Goal: Information Seeking & Learning: Understand process/instructions

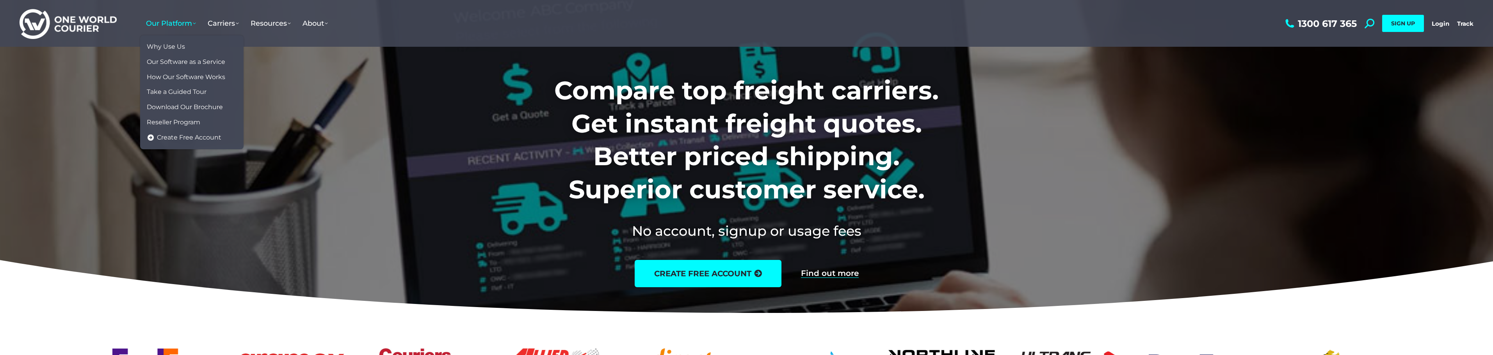
click at [173, 29] on link "Our Platform" at bounding box center [171, 23] width 62 height 24
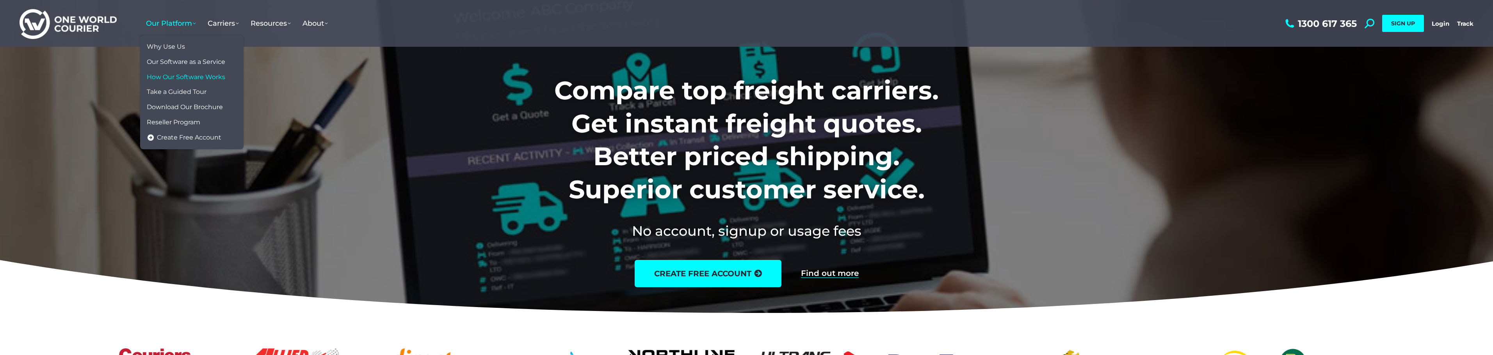
click at [211, 76] on span "How Our Software Works" at bounding box center [186, 77] width 78 height 8
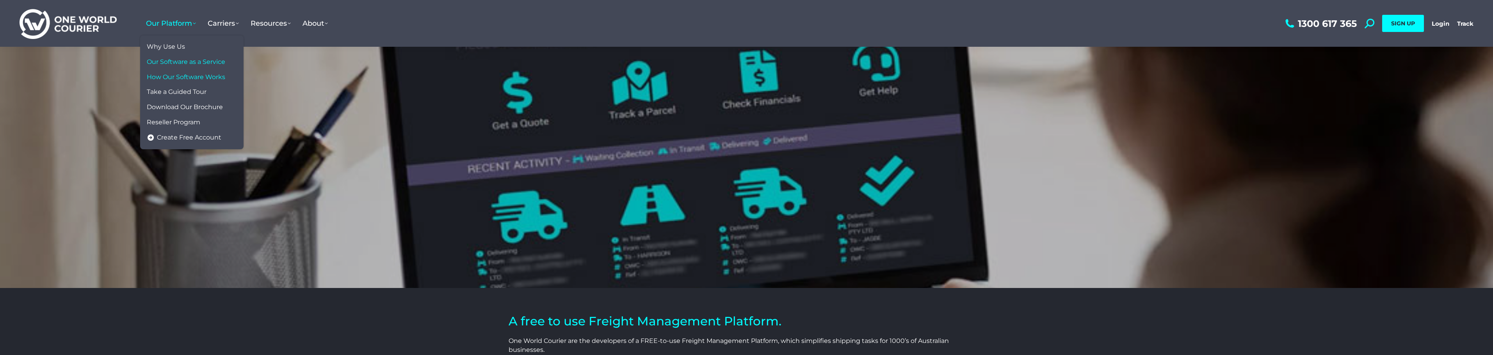
click at [193, 58] on span "Our Software as a Service" at bounding box center [186, 62] width 78 height 8
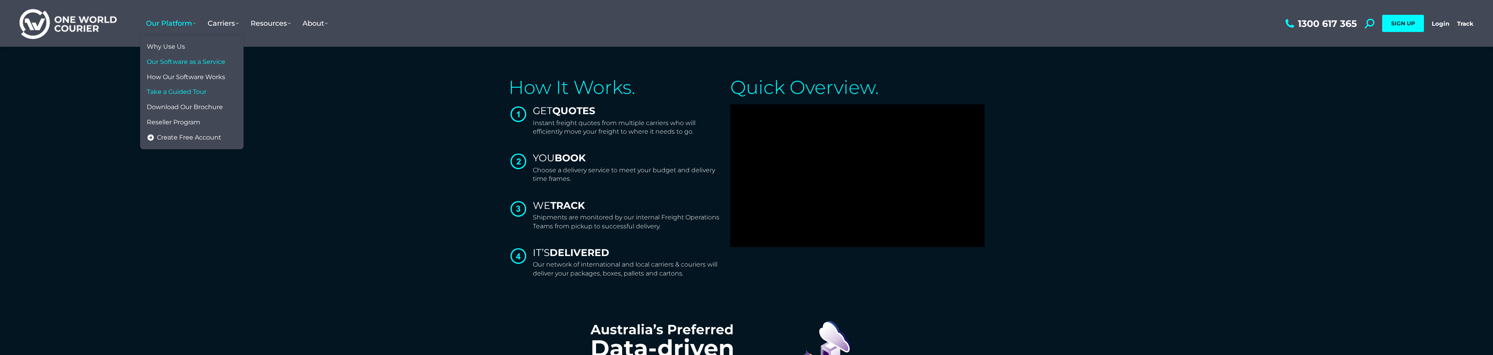
click at [192, 87] on link "Take a Guided Tour" at bounding box center [192, 92] width 96 height 15
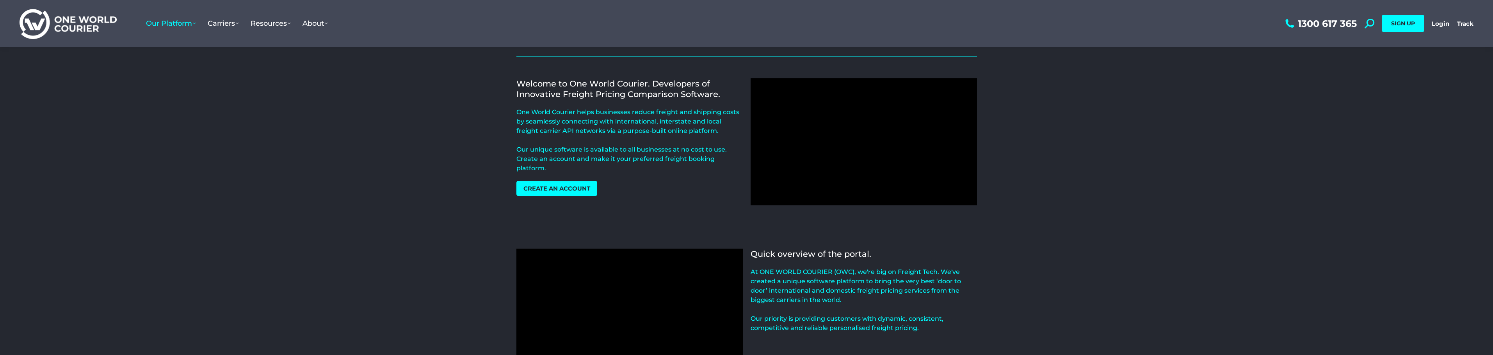
click at [175, 25] on span "Our Platform" at bounding box center [171, 23] width 50 height 9
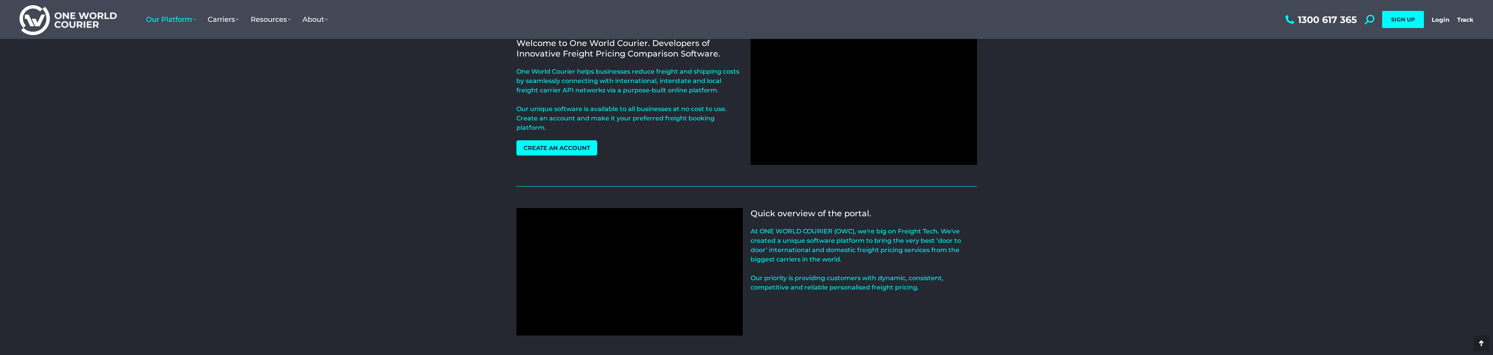
scroll to position [39, 0]
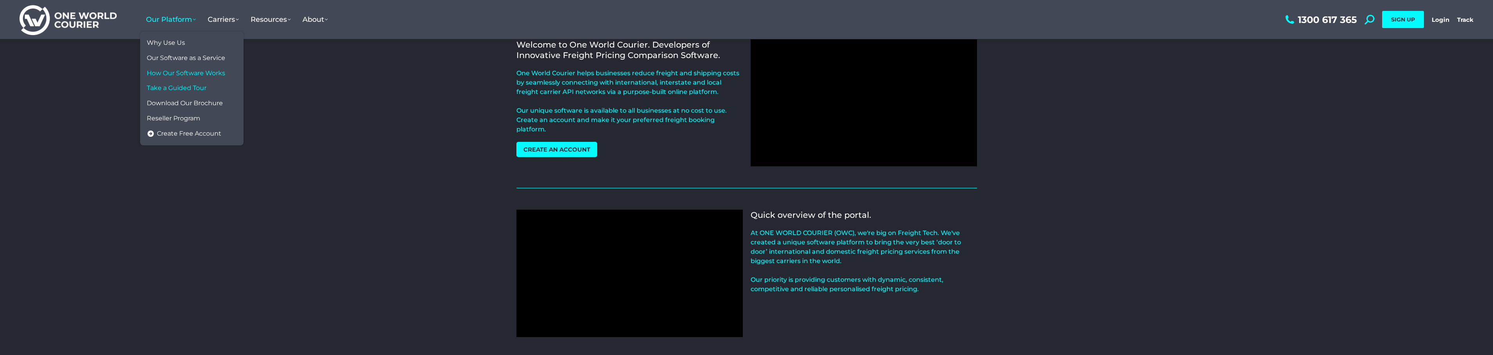
click at [185, 66] on link "How Our Software Works" at bounding box center [192, 73] width 96 height 15
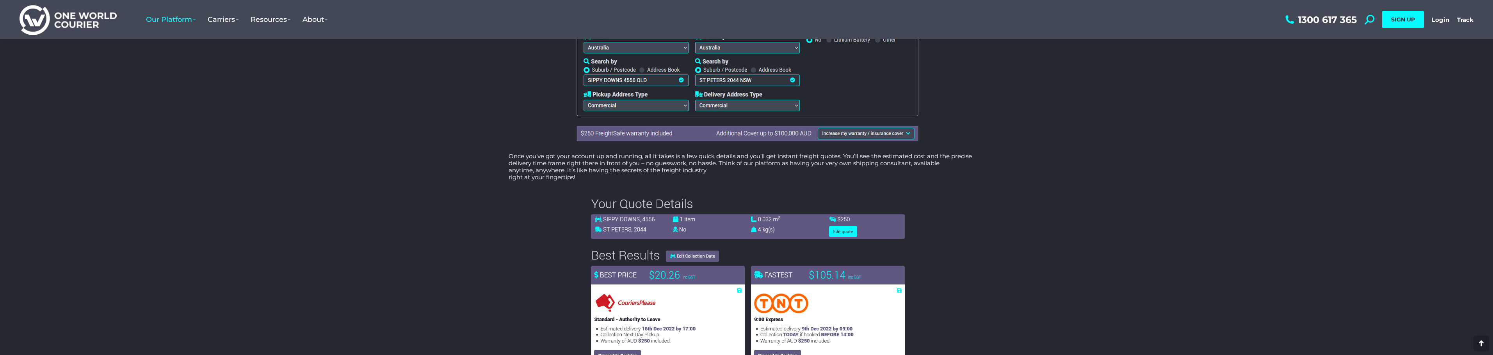
scroll to position [1171, 0]
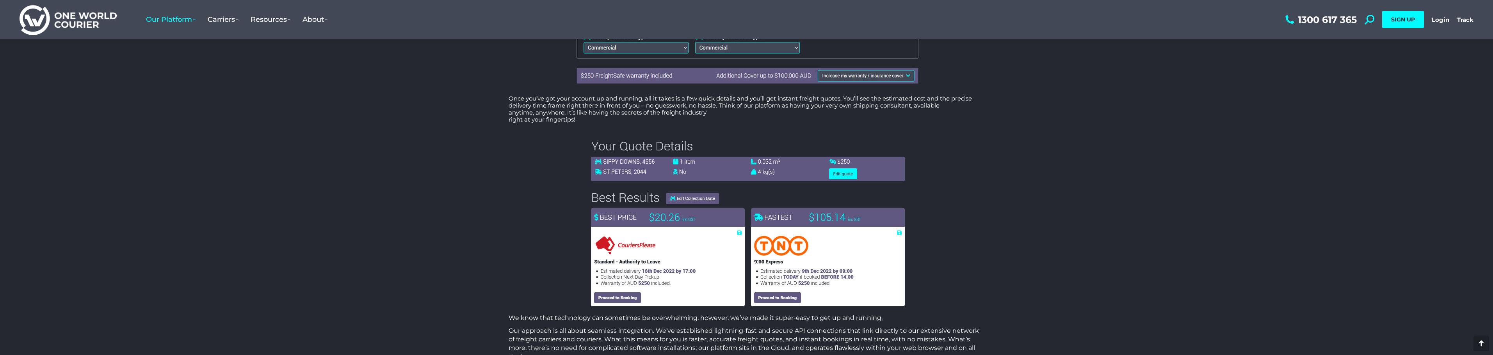
click at [731, 222] on img at bounding box center [746, 220] width 323 height 171
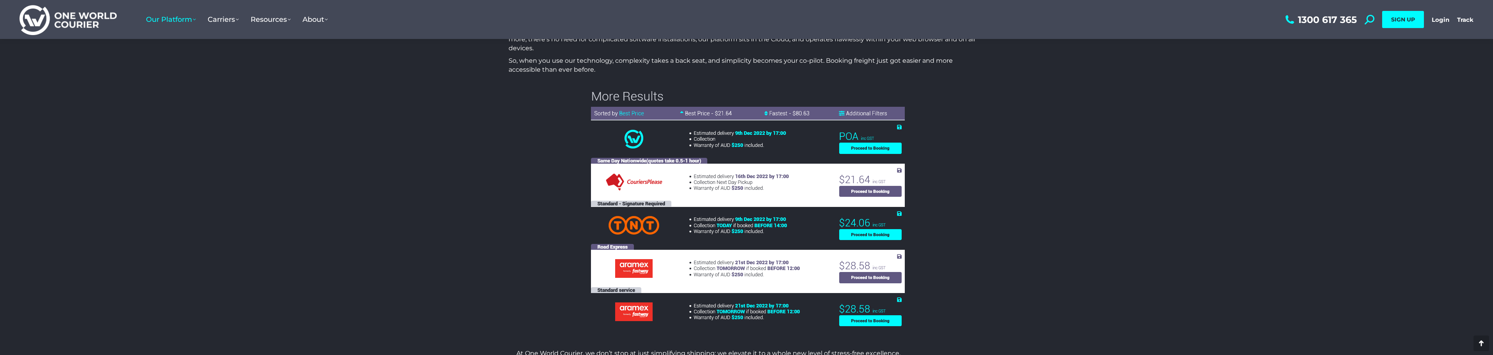
scroll to position [1483, 0]
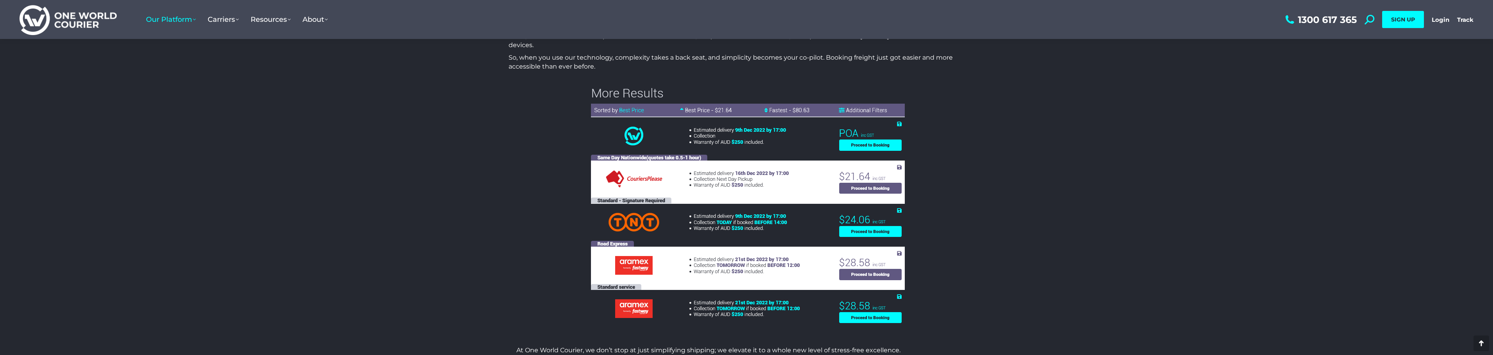
click at [714, 224] on img at bounding box center [746, 205] width 323 height 244
click at [727, 213] on img at bounding box center [746, 205] width 323 height 244
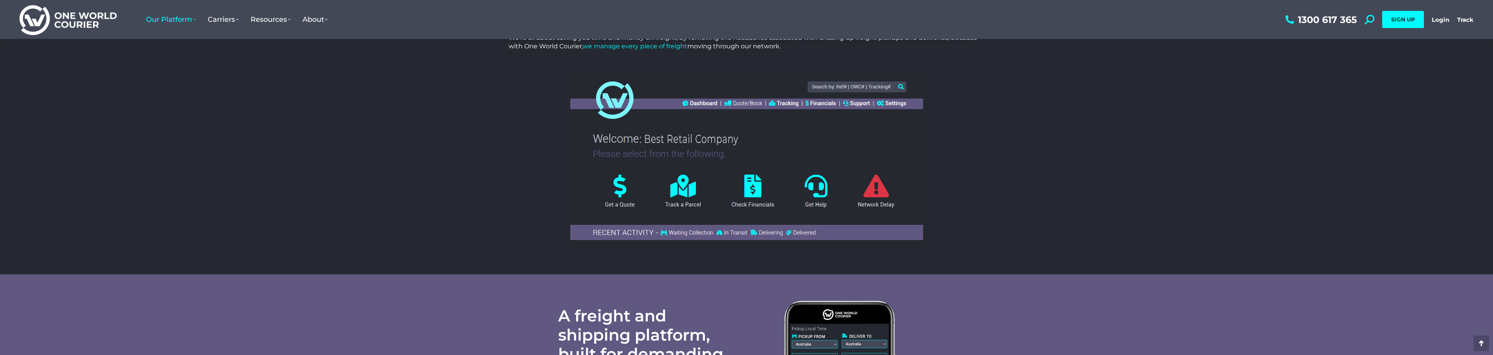
scroll to position [351, 0]
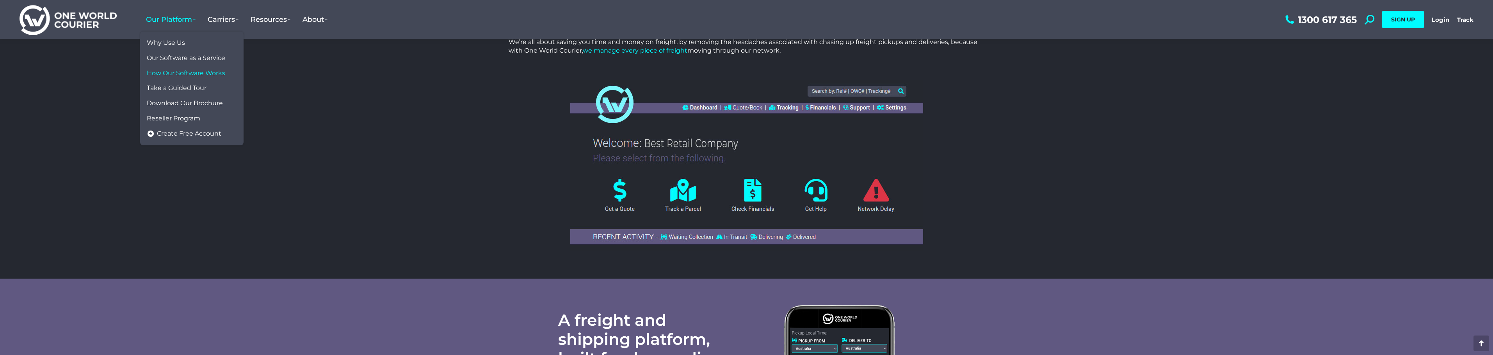
click at [186, 20] on span "Our Platform" at bounding box center [171, 19] width 50 height 9
click at [172, 60] on span "Our Software as a Service" at bounding box center [186, 58] width 78 height 8
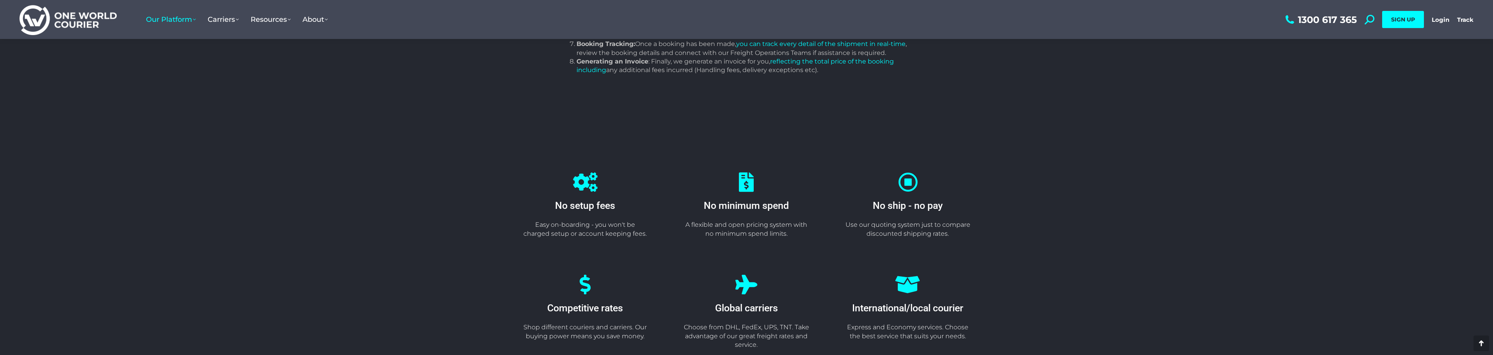
scroll to position [1132, 0]
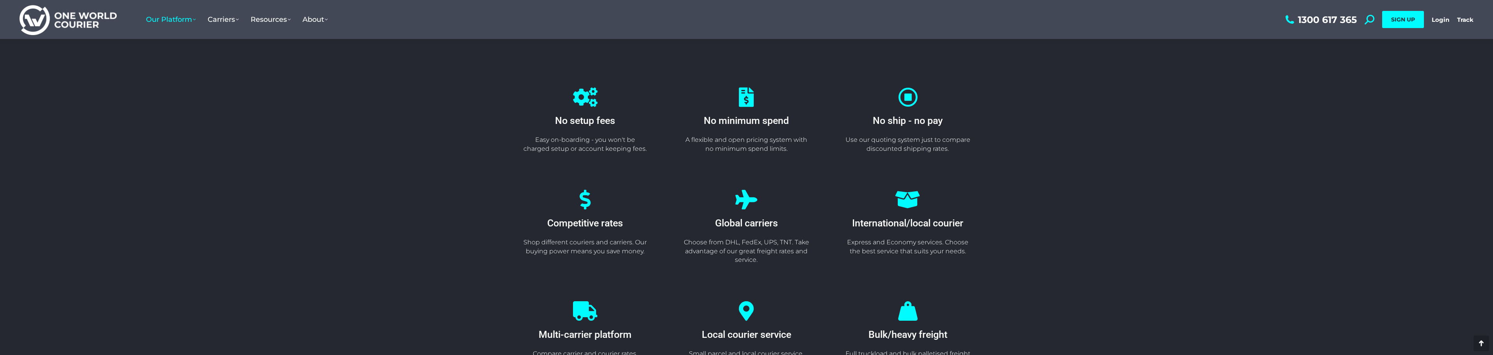
click at [247, 236] on section "Competitive rates Shop different couriers and carriers. Our buying power means …" at bounding box center [746, 227] width 1493 height 112
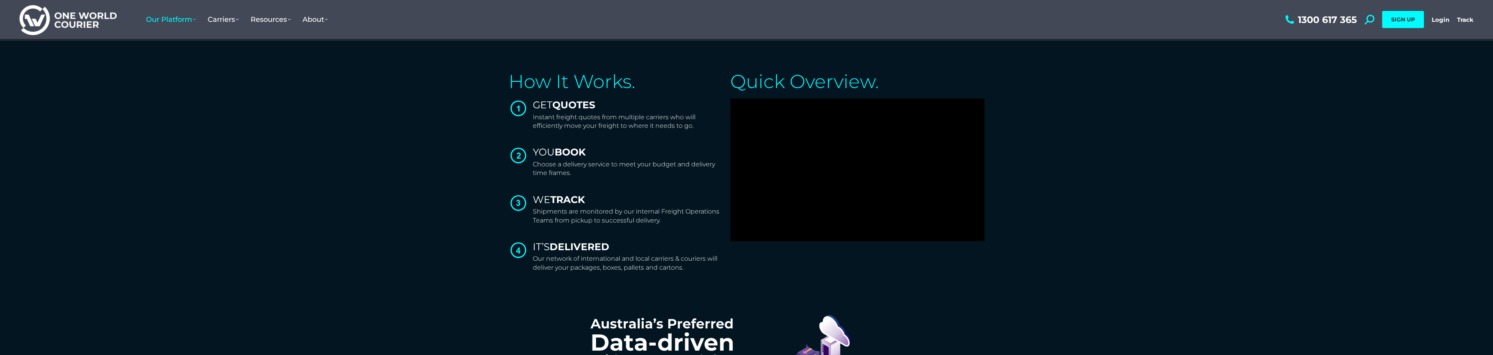
scroll to position [0, 0]
